Goal: Information Seeking & Learning: Learn about a topic

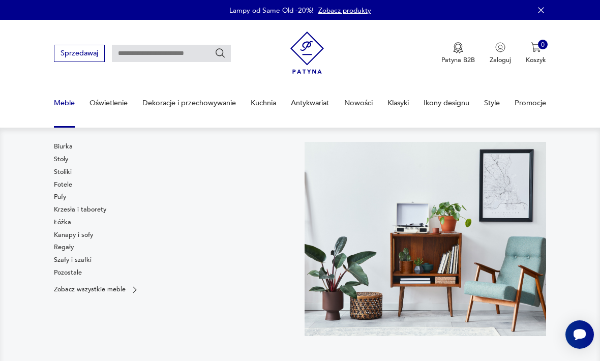
click at [69, 184] on link "Fotele" at bounding box center [63, 184] width 18 height 9
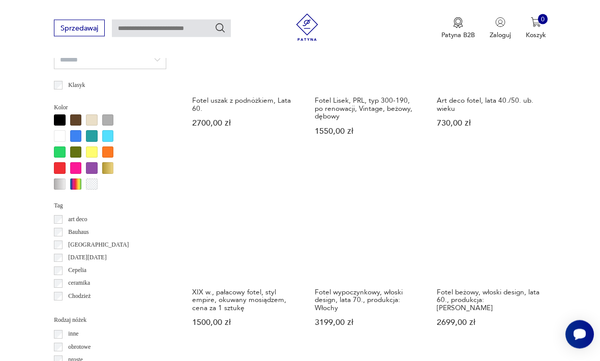
scroll to position [862, 0]
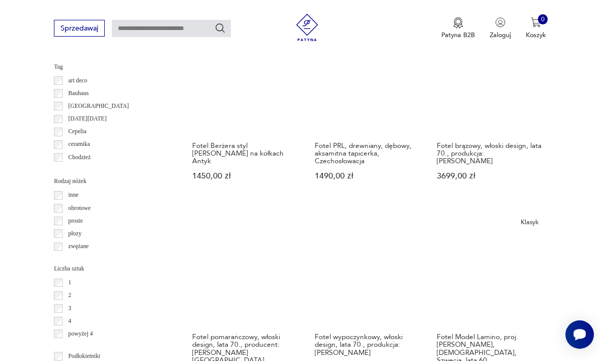
scroll to position [988, 0]
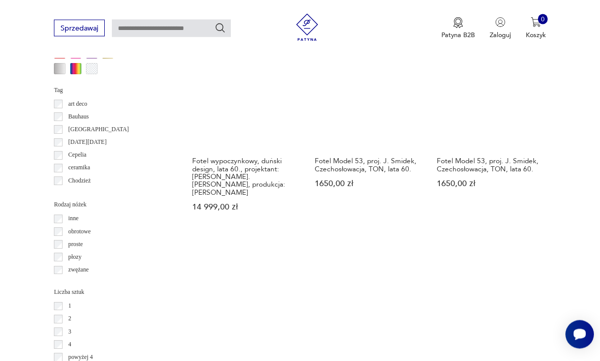
scroll to position [958, 0]
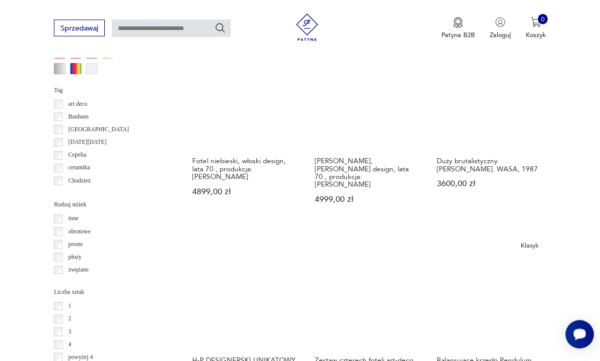
scroll to position [974, 0]
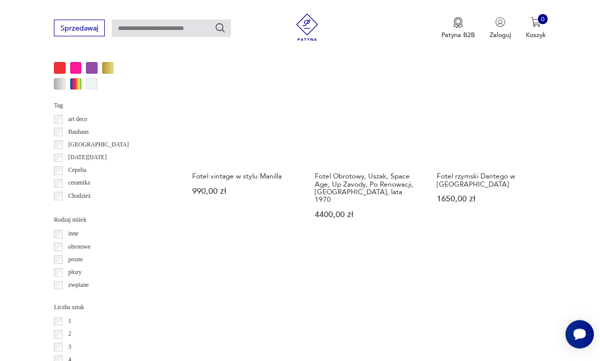
scroll to position [946, 0]
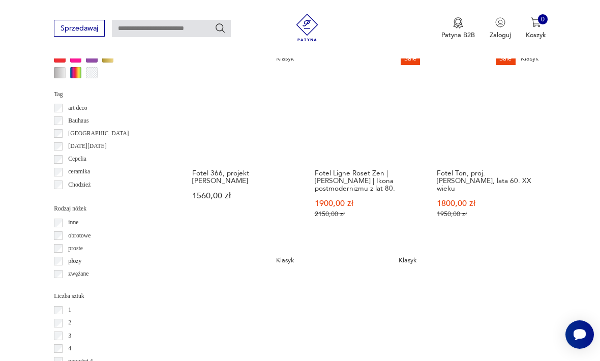
scroll to position [975, 0]
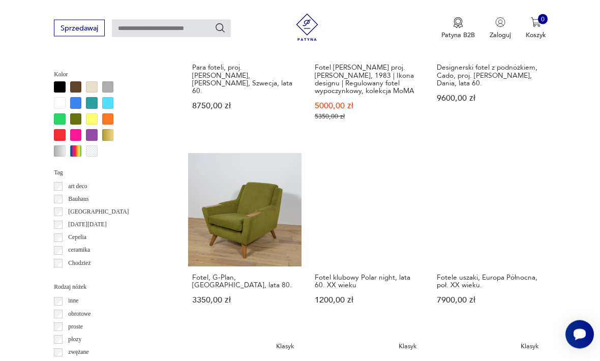
scroll to position [905, 0]
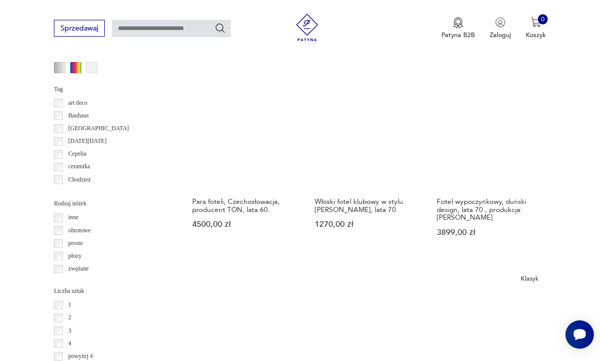
scroll to position [964, 0]
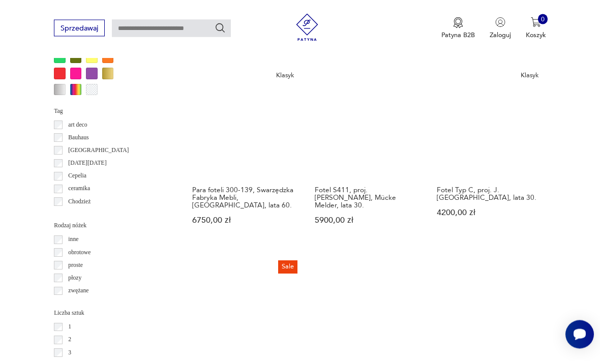
scroll to position [940, 0]
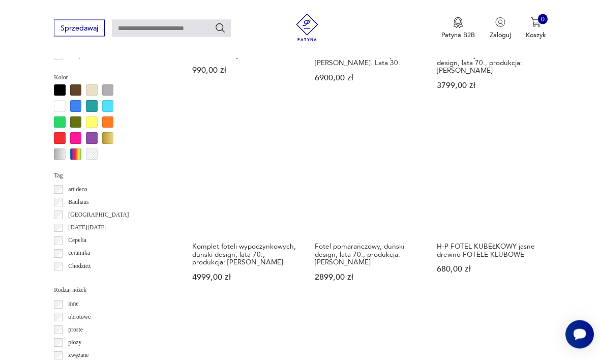
scroll to position [873, 0]
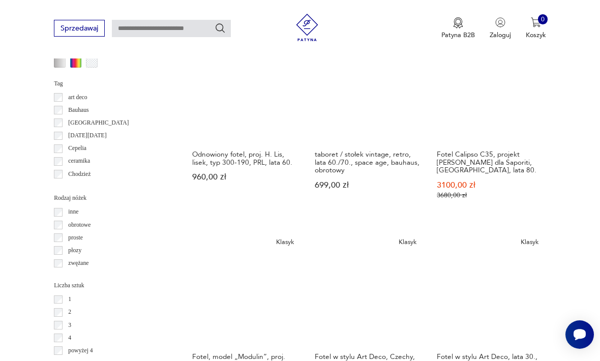
scroll to position [967, 0]
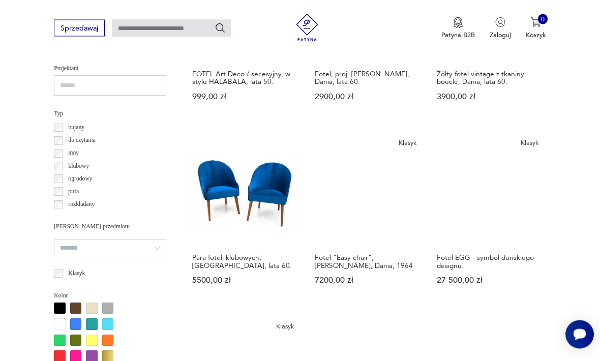
scroll to position [679, 0]
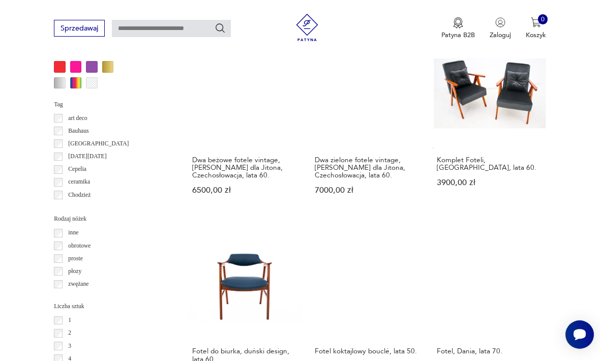
scroll to position [922, 0]
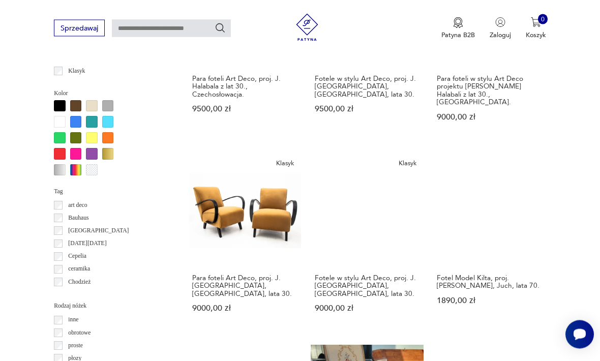
scroll to position [857, 0]
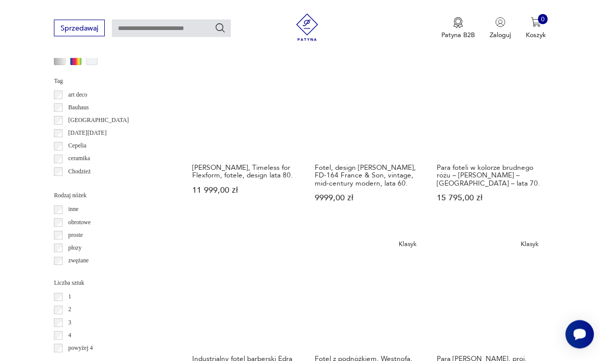
scroll to position [967, 0]
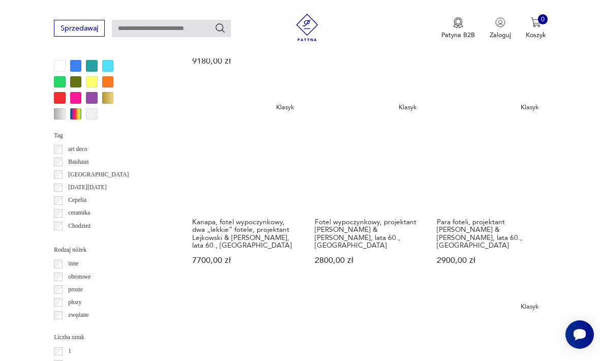
scroll to position [913, 0]
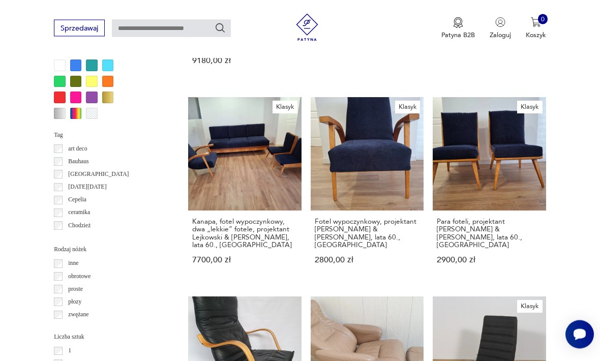
click at [414, 230] on div "Znaleziono 1446 produktów Filtruj Sortuj według daty dodania Sortuj według daty…" at bounding box center [367, 90] width 358 height 1230
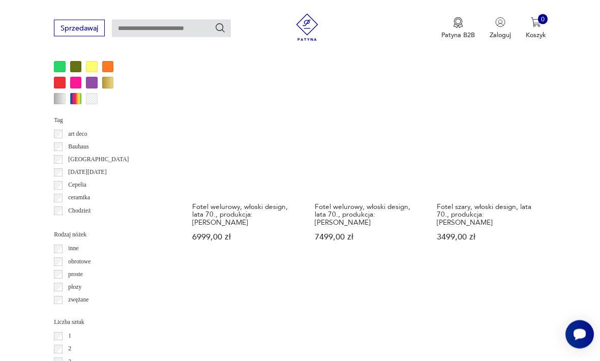
scroll to position [932, 0]
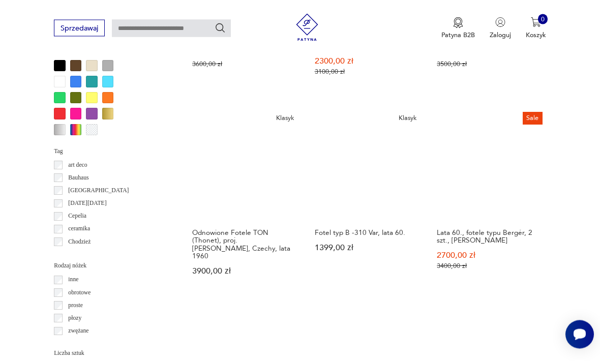
scroll to position [897, 0]
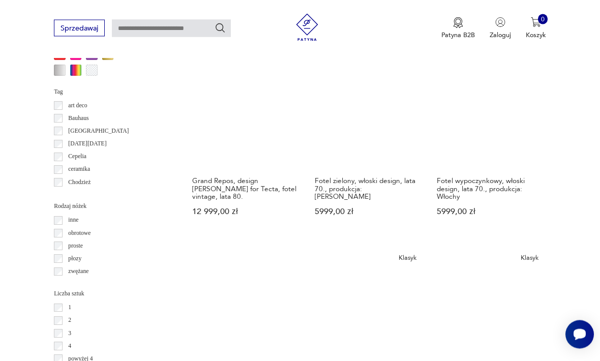
scroll to position [957, 0]
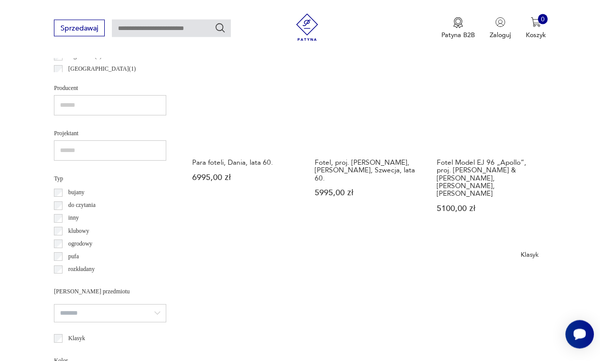
scroll to position [591, 0]
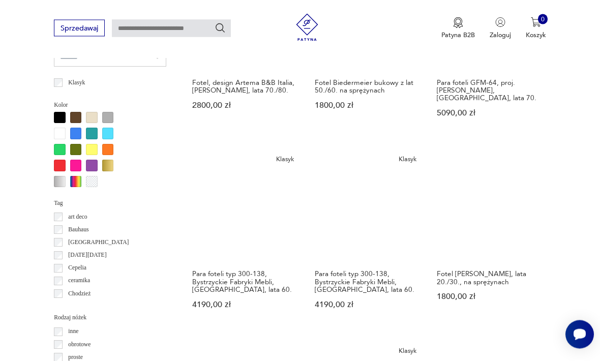
scroll to position [845, 0]
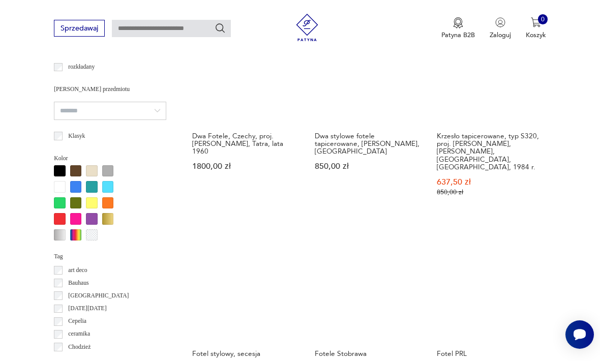
scroll to position [841, 0]
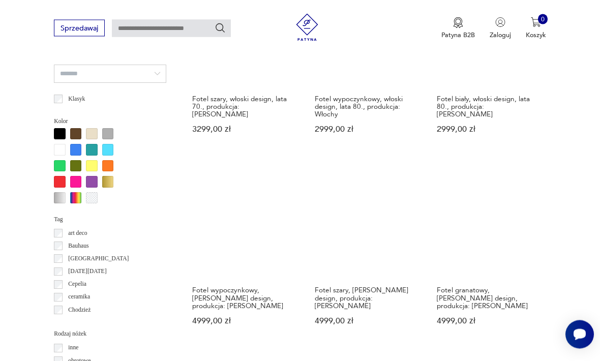
scroll to position [829, 0]
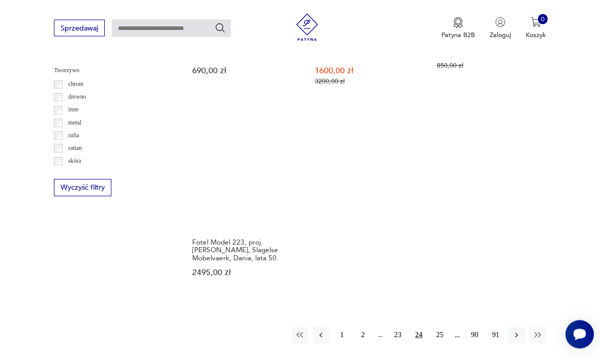
scroll to position [1398, 0]
